Goal: Check status: Check status

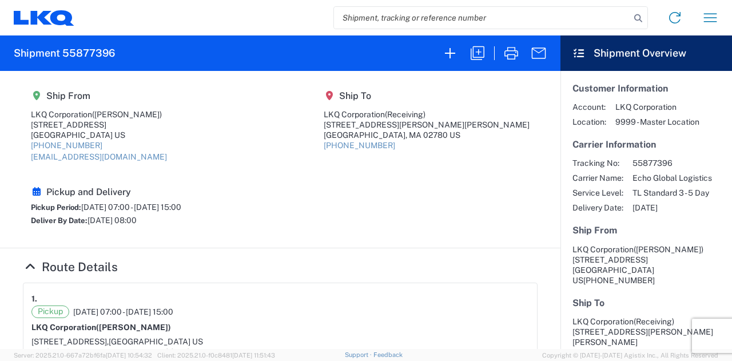
drag, startPoint x: 439, startPoint y: 5, endPoint x: 436, endPoint y: 12, distance: 7.2
click at [438, 5] on div "Home Shipment request Shipment tracking" at bounding box center [401, 17] width 654 height 27
click at [436, 12] on input "search" at bounding box center [482, 18] width 296 height 22
paste input "57113962"
type input "57113962"
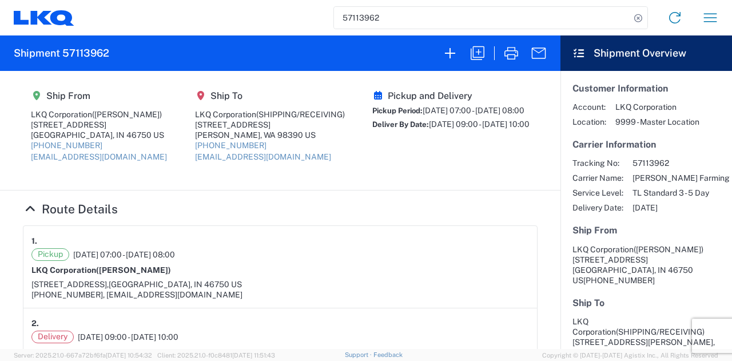
drag, startPoint x: 312, startPoint y: 182, endPoint x: 291, endPoint y: 165, distance: 28.0
click at [310, 178] on agx-shipment-main-routing-info "Ship From LKQ Corporation ([PERSON_NAME]) [STREET_ADDRESS] [PHONE_NUMBER] [EMAI…" at bounding box center [280, 130] width 515 height 96
click at [289, 144] on agx-shipment-main-routing-info "Ship From LKQ Corporation ([PERSON_NAME]) [STREET_ADDRESS] [PHONE_NUMBER] [EMAI…" at bounding box center [280, 130] width 515 height 96
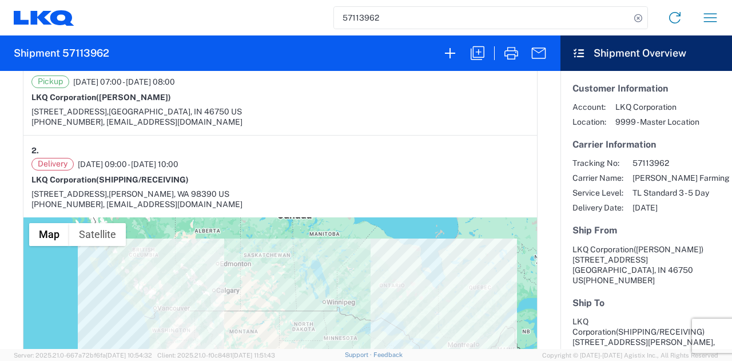
scroll to position [172, 0]
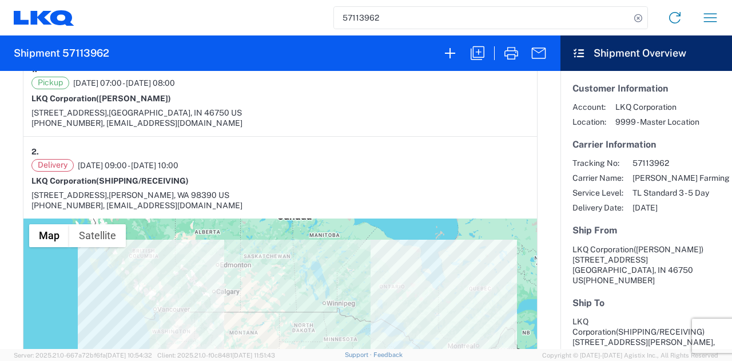
click at [271, 89] on div "Pickup [DATE] 07:00 - [DATE] 08:00" at bounding box center [280, 83] width 498 height 13
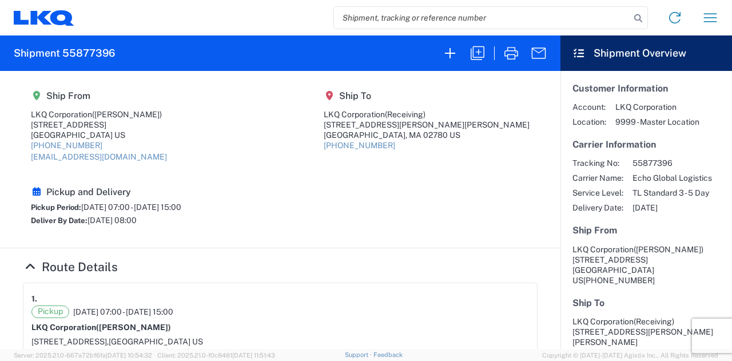
click at [407, 13] on input "search" at bounding box center [482, 18] width 296 height 22
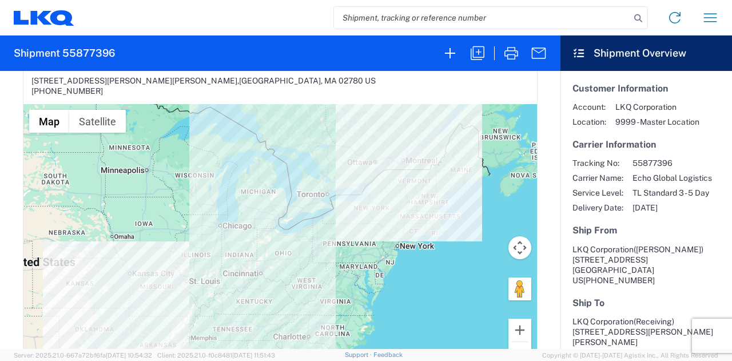
click at [414, 12] on input "search" at bounding box center [482, 18] width 296 height 22
paste input "57113962"
type input "57113962"
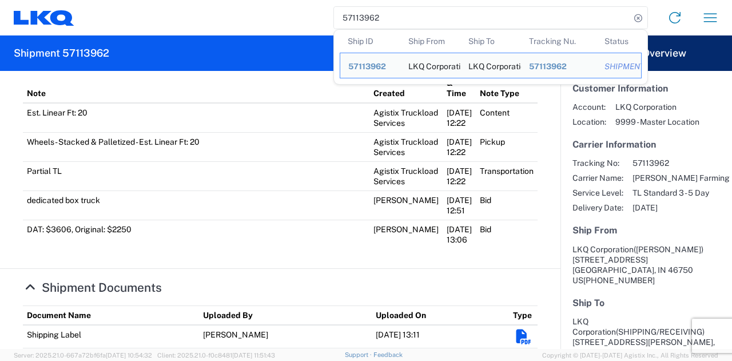
click at [661, 240] on section "Ship From LKQ Corporation (DEE SNEAD) 1870 Riverfork Drive W Huntington, IN 467…" at bounding box center [647, 255] width 148 height 60
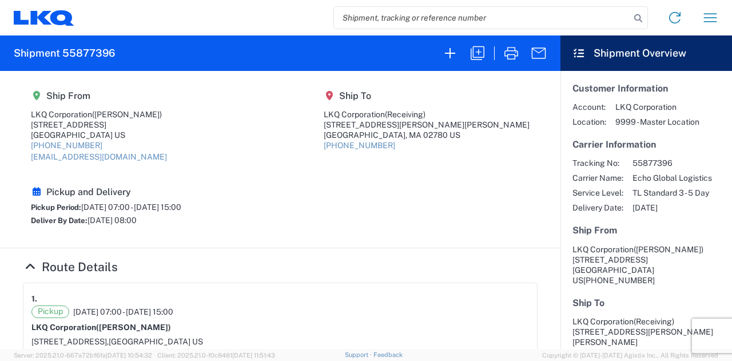
click at [434, 13] on input "search" at bounding box center [482, 18] width 296 height 22
paste input "57108675"
type input "57108675"
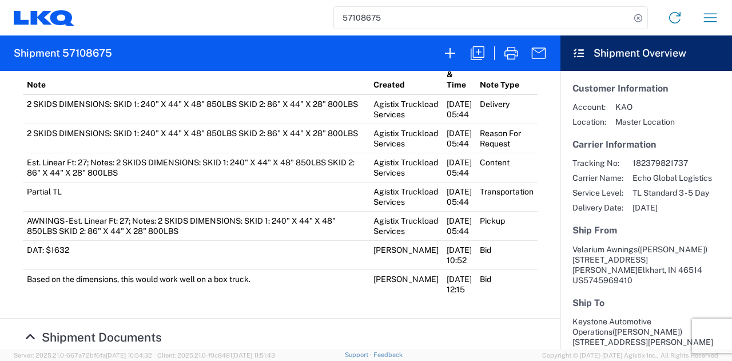
scroll to position [780, 0]
